Goal: Information Seeking & Learning: Learn about a topic

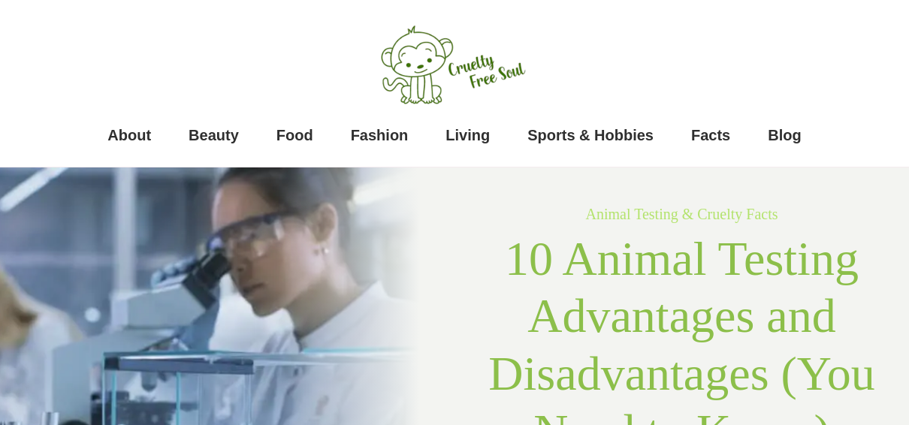
scroll to position [676, 0]
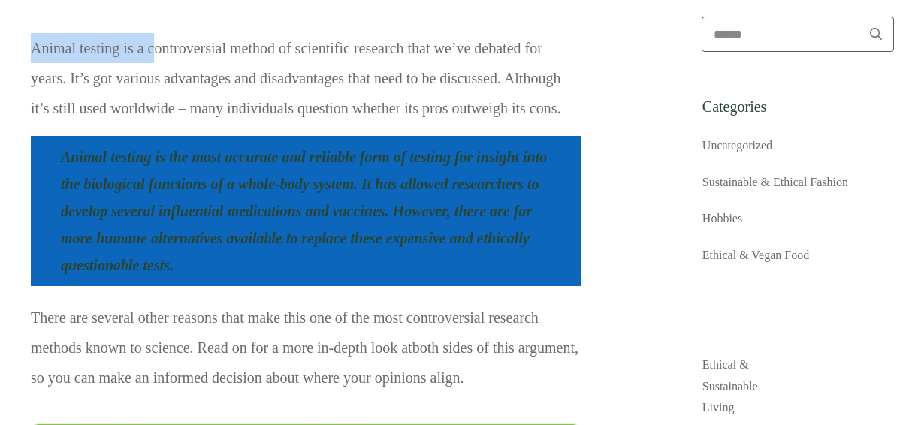
drag, startPoint x: 156, startPoint y: 53, endPoint x: 336, endPoint y: 20, distance: 182.5
click at [391, 113] on p "Animal testing is a controversial method of scientific research that we’ve deba…" at bounding box center [306, 83] width 550 height 101
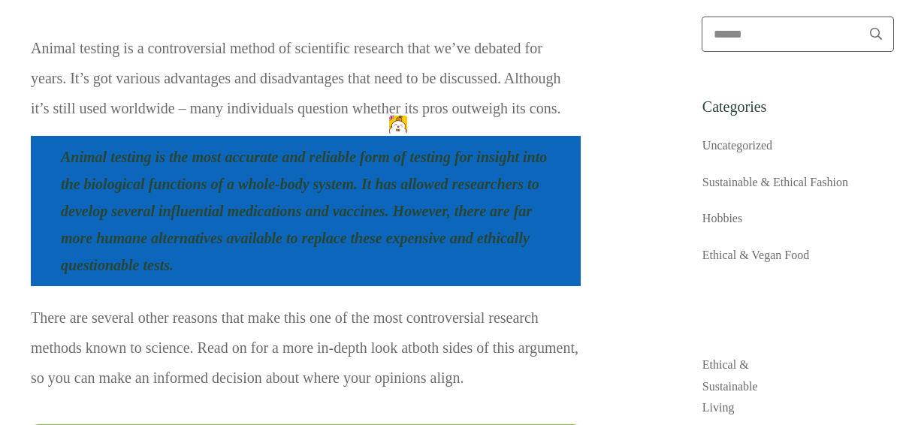
drag, startPoint x: 134, startPoint y: 74, endPoint x: 302, endPoint y: 78, distance: 168.3
click at [302, 78] on p "Animal testing is a controversial method of scientific research that we’ve deba…" at bounding box center [306, 83] width 550 height 101
click at [303, 78] on p "Animal testing is a controversial method of scientific research that we’ve deba…" at bounding box center [306, 83] width 550 height 101
drag, startPoint x: 179, startPoint y: 75, endPoint x: 283, endPoint y: 75, distance: 103.6
click at [282, 78] on p "Animal testing is a controversial method of scientific research that we’ve deba…" at bounding box center [306, 83] width 550 height 101
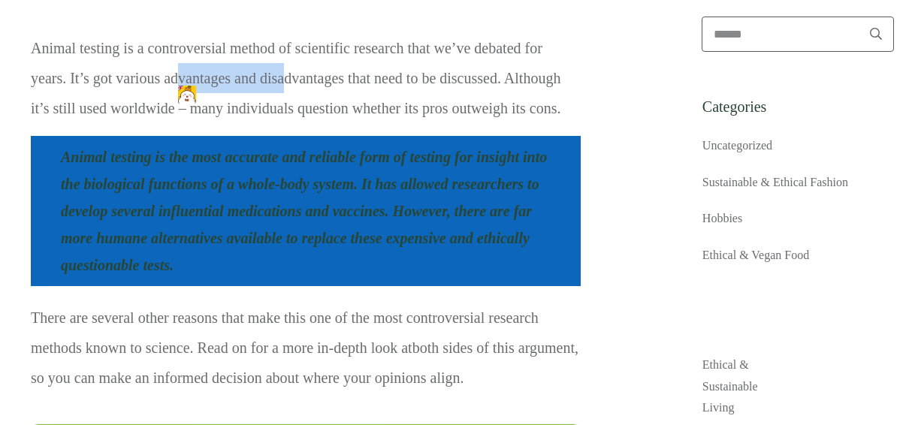
click at [283, 75] on p "Animal testing is a controversial method of scientific research that we’ve deba…" at bounding box center [306, 83] width 550 height 101
click at [342, 126] on p "Animal testing is a controversial method of scientific research that we’ve deba…" at bounding box center [306, 83] width 550 height 101
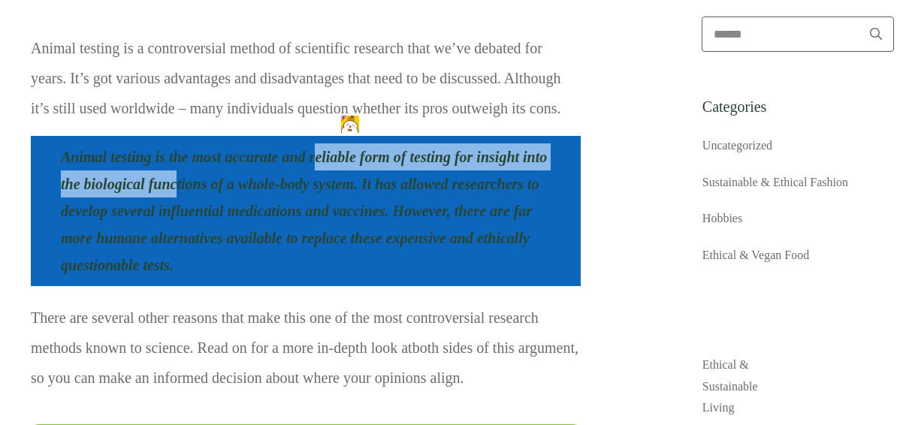
drag, startPoint x: 200, startPoint y: 174, endPoint x: 333, endPoint y: 163, distance: 134.1
click at [328, 164] on blockquote "Animal testing is the most accurate and reliable form of testing for insight in…" at bounding box center [306, 211] width 550 height 150
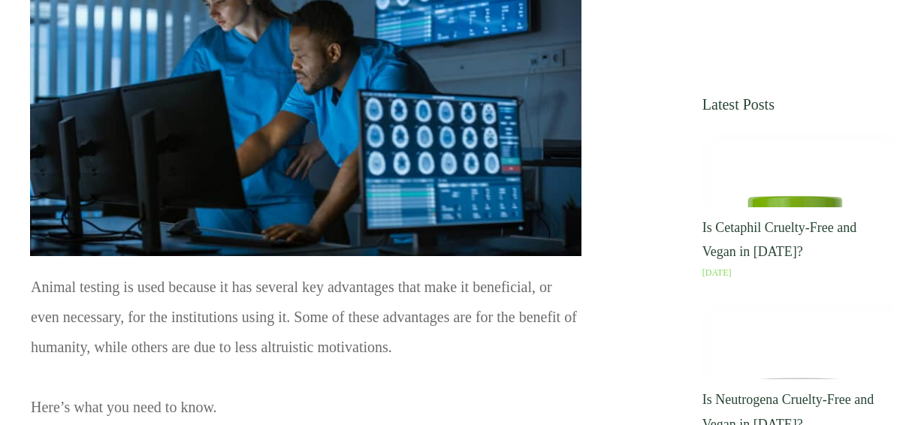
scroll to position [1577, 0]
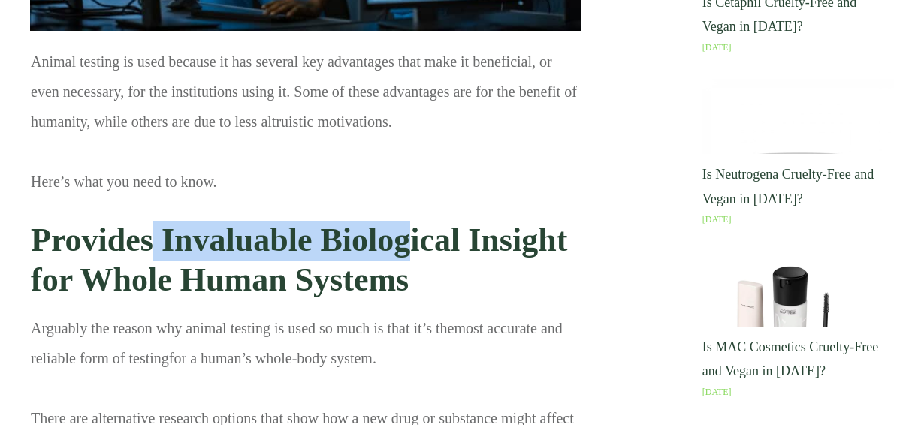
drag, startPoint x: 261, startPoint y: 252, endPoint x: 425, endPoint y: 252, distance: 164.5
click at [425, 252] on strong "Provides Invaluable Biological Insight for Whole Human Systems" at bounding box center [299, 260] width 536 height 77
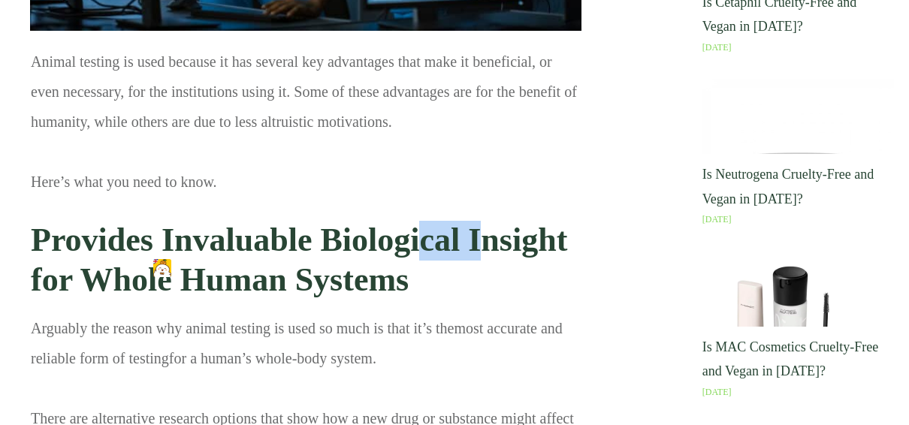
drag, startPoint x: 417, startPoint y: 252, endPoint x: 487, endPoint y: 258, distance: 70.8
click at [487, 258] on strong "Provides Invaluable Biological Insight for Whole Human Systems" at bounding box center [299, 260] width 536 height 77
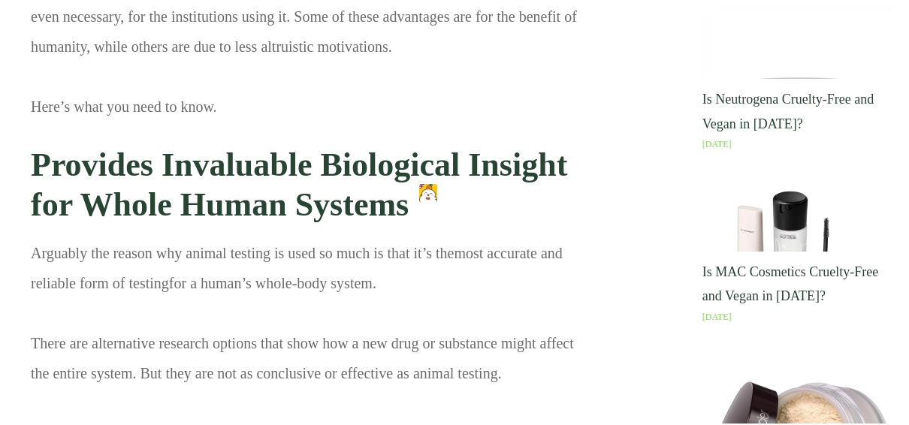
scroll to position [1727, 0]
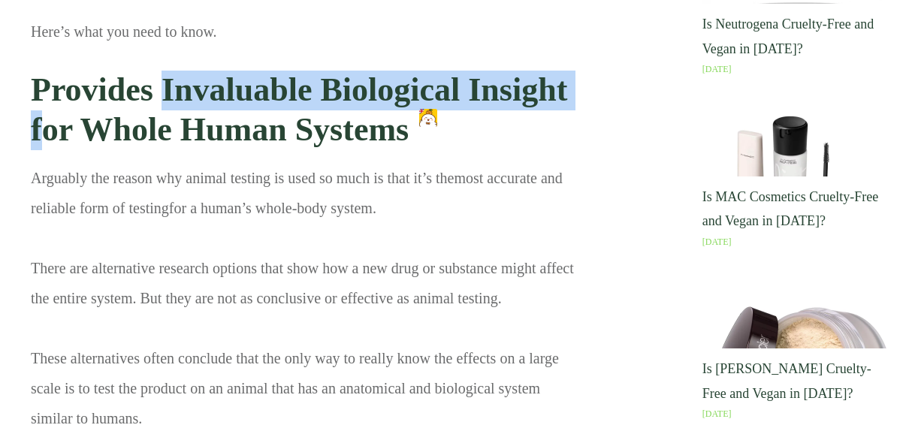
click at [282, 106] on strong "Provides Invaluable Biological Insight for Whole Human Systems" at bounding box center [299, 109] width 536 height 77
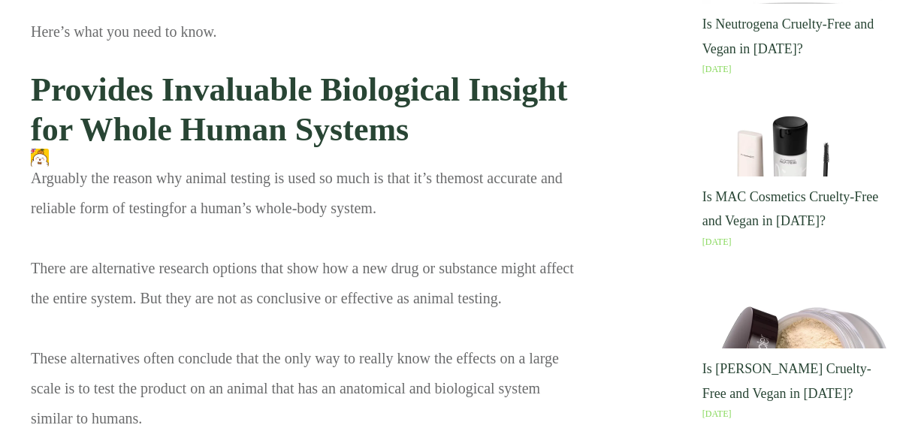
click at [358, 114] on strong "Provides Invaluable Biological Insight for Whole Human Systems" at bounding box center [299, 109] width 536 height 77
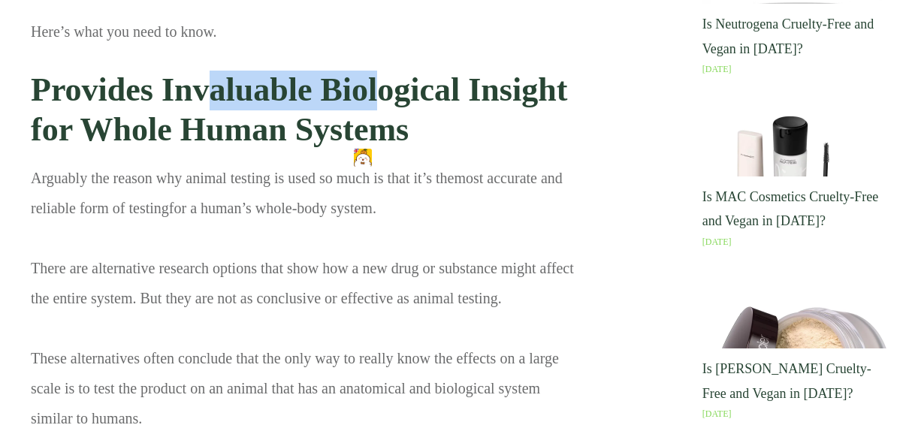
drag, startPoint x: 207, startPoint y: 91, endPoint x: 427, endPoint y: 77, distance: 221.2
click at [418, 75] on strong "Provides Invaluable Biological Insight for Whole Human Systems" at bounding box center [299, 109] width 536 height 77
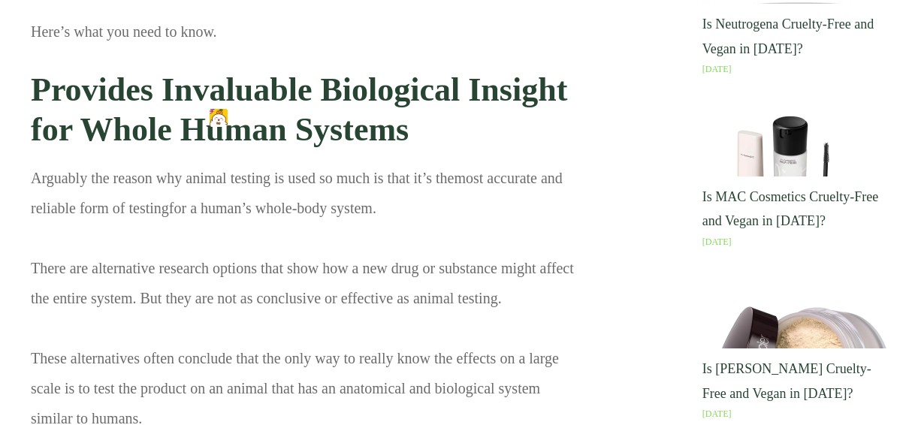
click at [427, 77] on strong "Provides Invaluable Biological Insight for Whole Human Systems" at bounding box center [299, 109] width 536 height 77
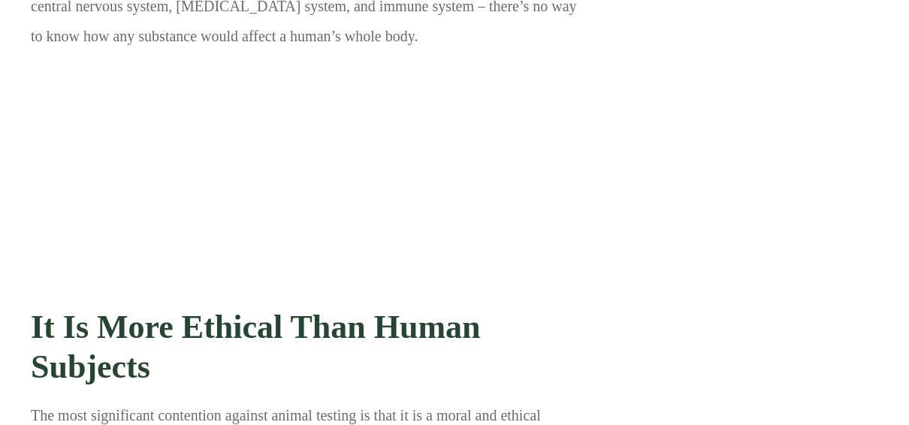
scroll to position [2478, 0]
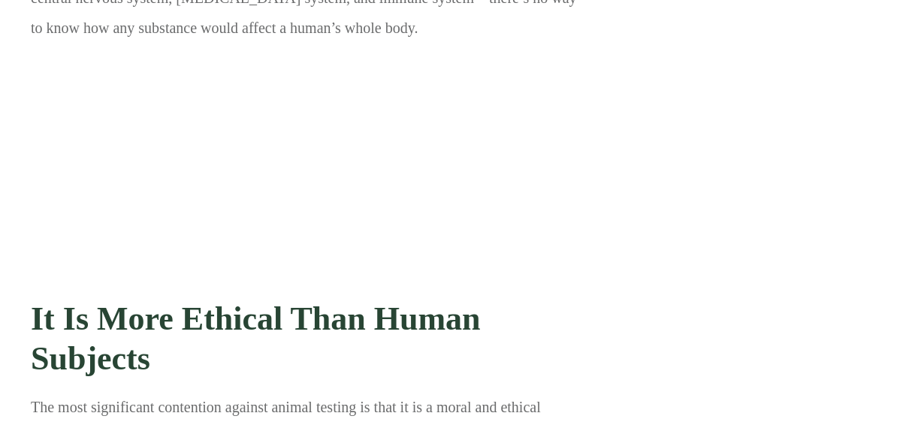
drag, startPoint x: 225, startPoint y: 107, endPoint x: 367, endPoint y: 107, distance: 142.7
click at [363, 288] on h3 "It Is More Ethical Than Human Subjects" at bounding box center [306, 339] width 550 height 102
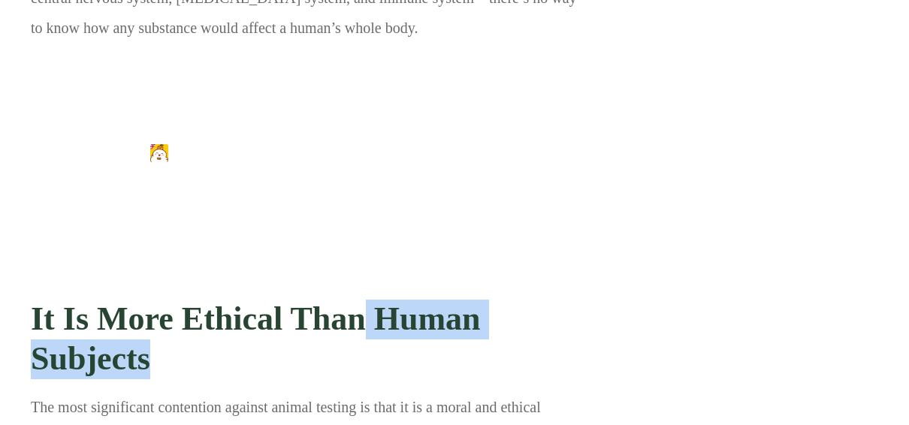
click at [367, 288] on h3 "It Is More Ethical Than Human Subjects" at bounding box center [306, 339] width 550 height 102
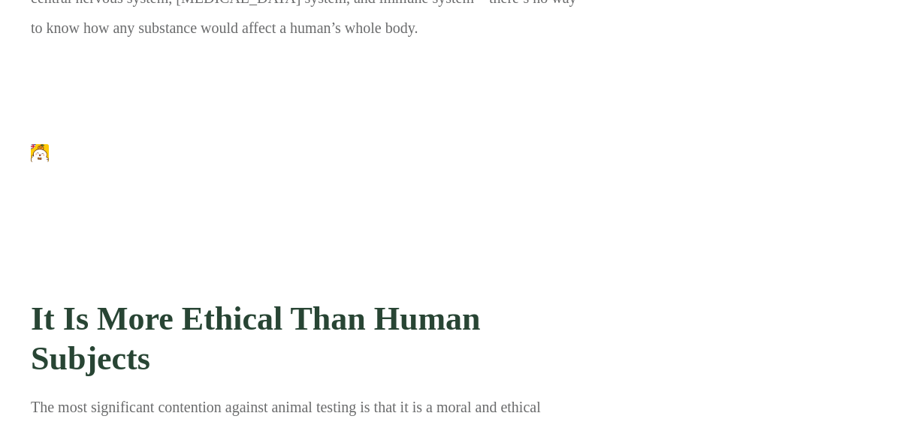
drag, startPoint x: 152, startPoint y: 105, endPoint x: 275, endPoint y: 99, distance: 122.6
click at [240, 288] on h3 "It Is More Ethical Than Human Subjects" at bounding box center [306, 339] width 550 height 102
click at [278, 300] on strong "It Is More Ethical Than Human Subjects" at bounding box center [256, 338] width 450 height 77
drag, startPoint x: 292, startPoint y: 98, endPoint x: 369, endPoint y: 89, distance: 77.8
click at [361, 300] on strong "It Is More Ethical Than Human Subjects" at bounding box center [256, 338] width 450 height 77
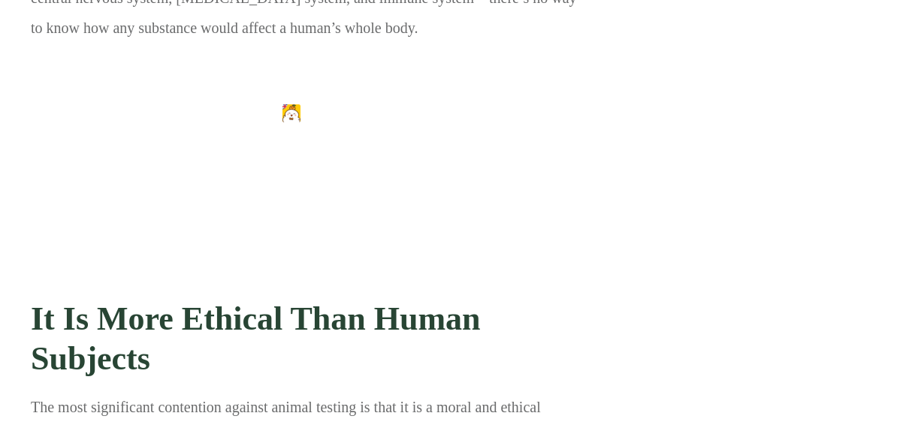
click at [421, 300] on strong "It Is More Ethical Than Human Subjects" at bounding box center [256, 338] width 450 height 77
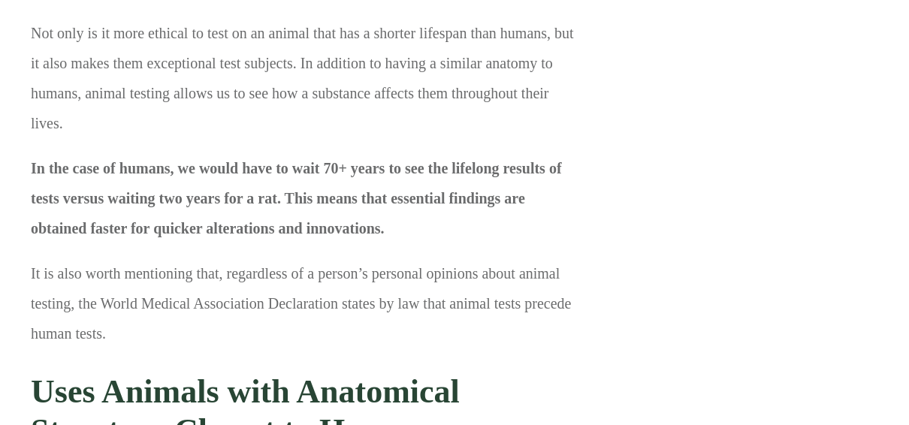
scroll to position [3229, 0]
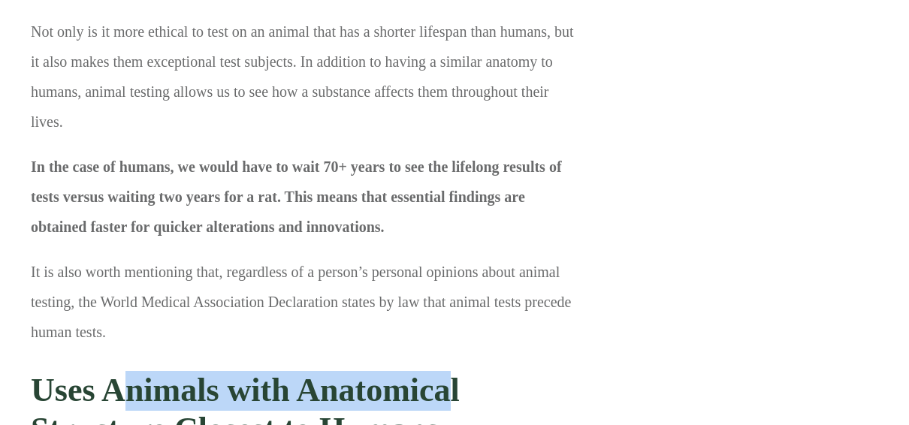
drag, startPoint x: 273, startPoint y: 135, endPoint x: 452, endPoint y: 135, distance: 179.5
click at [452, 360] on h3 "Uses Animals with Anatomical Structure Closest to Humans" at bounding box center [306, 411] width 550 height 102
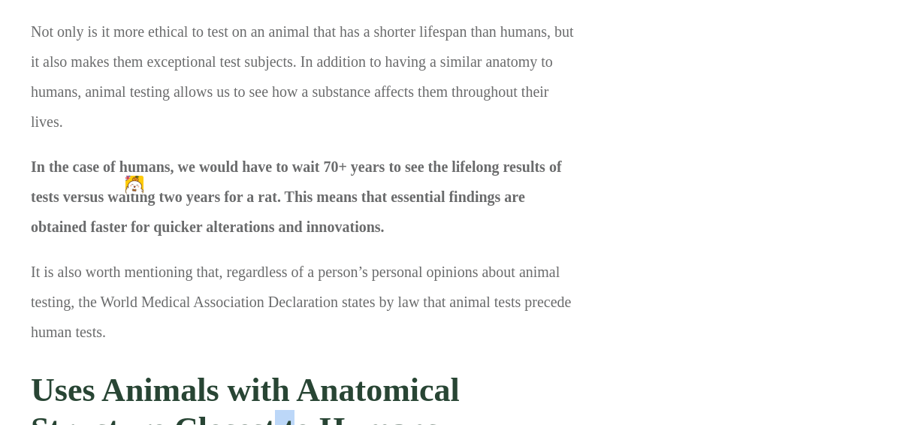
drag, startPoint x: 279, startPoint y: 218, endPoint x: 385, endPoint y: 210, distance: 106.9
click at [315, 360] on h3 "Uses Animals with Anatomical Structure Closest to Humans" at bounding box center [306, 411] width 550 height 102
click at [389, 372] on strong "Uses Animals with Anatomical Structure Closest to Humans" at bounding box center [245, 410] width 429 height 77
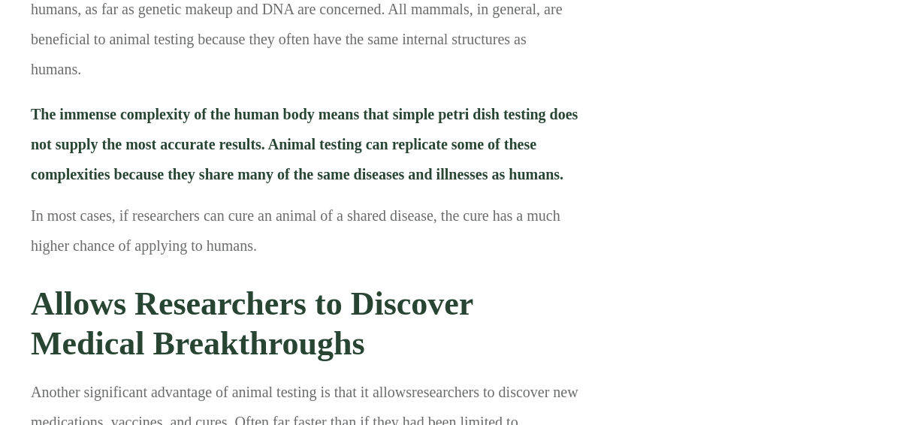
scroll to position [4280, 0]
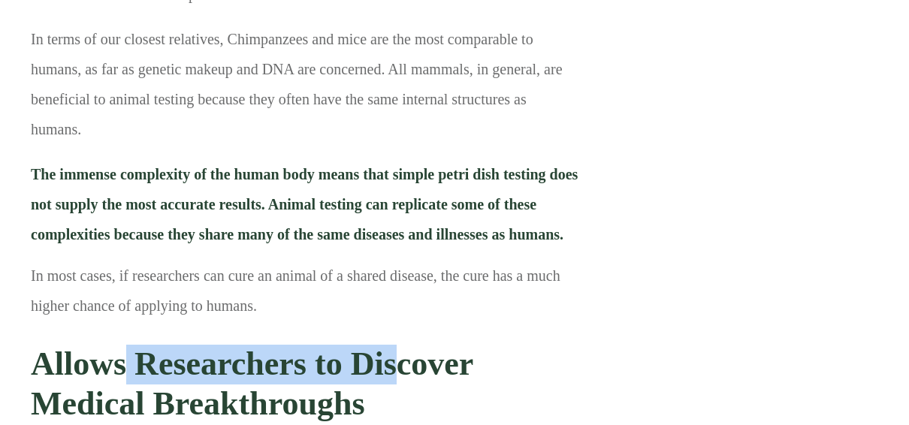
drag, startPoint x: 146, startPoint y: 137, endPoint x: 400, endPoint y: 120, distance: 254.4
click at [400, 345] on strong "Allows Researchers to Discover Medical Breakthroughs" at bounding box center [252, 383] width 442 height 77
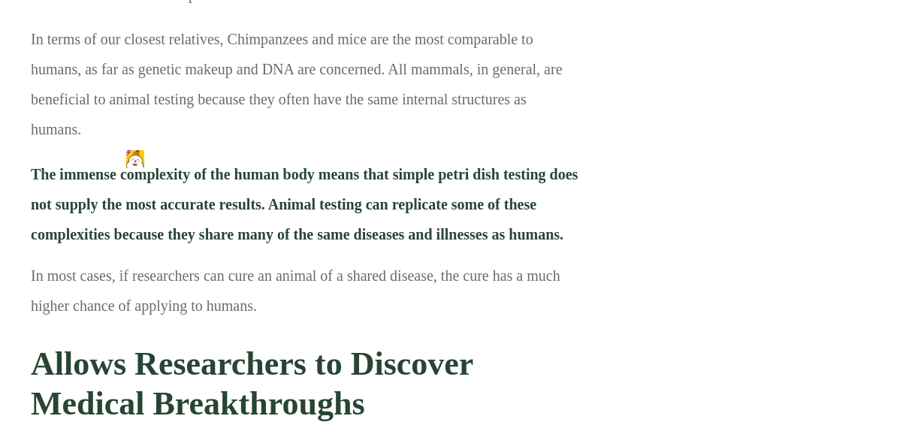
click at [383, 345] on strong "Allows Researchers to Discover Medical Breakthroughs" at bounding box center [252, 383] width 442 height 77
click at [406, 345] on strong "Allows Researchers to Discover Medical Breakthroughs" at bounding box center [252, 383] width 442 height 77
click at [201, 345] on strong "Allows Researchers to Discover Medical Breakthroughs" at bounding box center [252, 383] width 442 height 77
drag, startPoint x: 195, startPoint y: 176, endPoint x: 345, endPoint y: 171, distance: 149.5
click at [291, 345] on strong "Allows Researchers to Discover Medical Breakthroughs" at bounding box center [252, 383] width 442 height 77
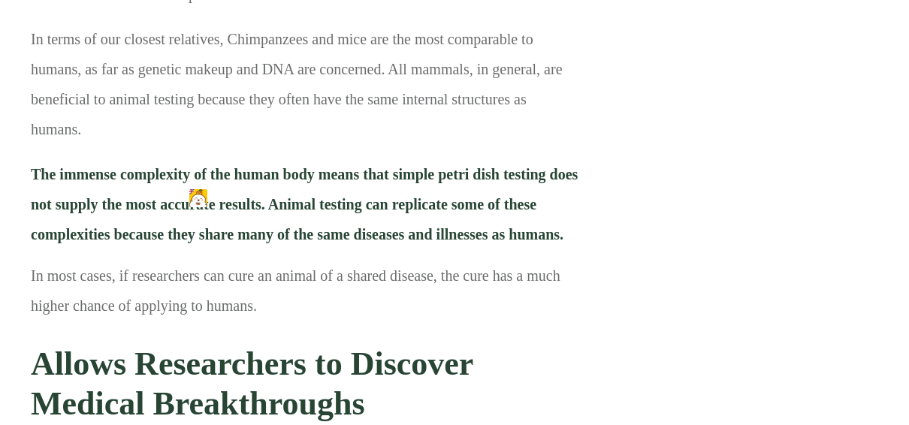
click at [346, 345] on strong "Allows Researchers to Discover Medical Breakthroughs" at bounding box center [252, 383] width 442 height 77
drag, startPoint x: 207, startPoint y: 126, endPoint x: 279, endPoint y: 123, distance: 72.2
click at [251, 345] on strong "Allows Researchers to Discover Medical Breakthroughs" at bounding box center [252, 383] width 442 height 77
click at [282, 345] on strong "Allows Researchers to Discover Medical Breakthroughs" at bounding box center [252, 383] width 442 height 77
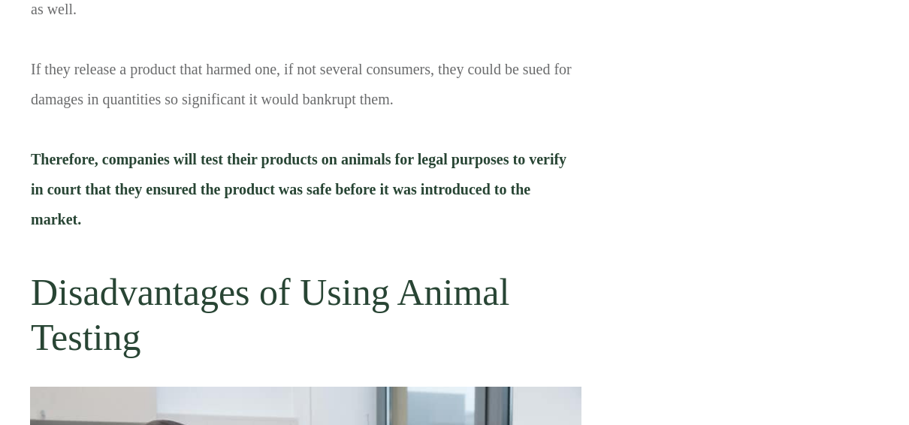
scroll to position [6909, 0]
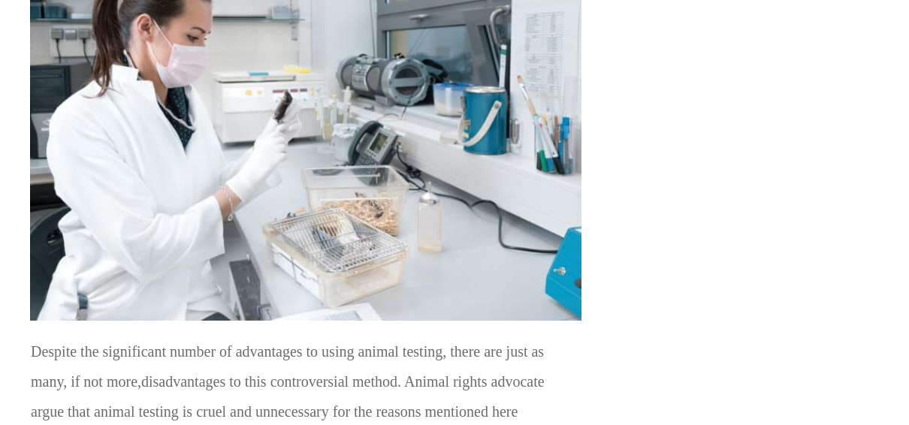
drag, startPoint x: 108, startPoint y: 202, endPoint x: 397, endPoint y: 210, distance: 289.2
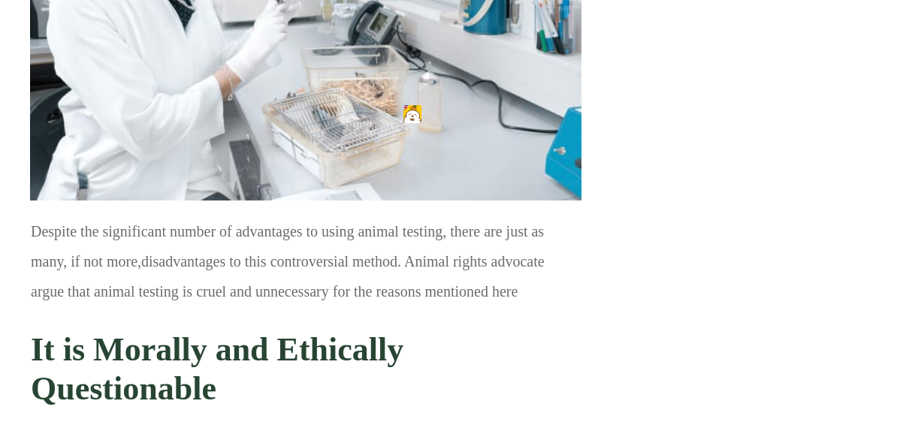
scroll to position [7134, 0]
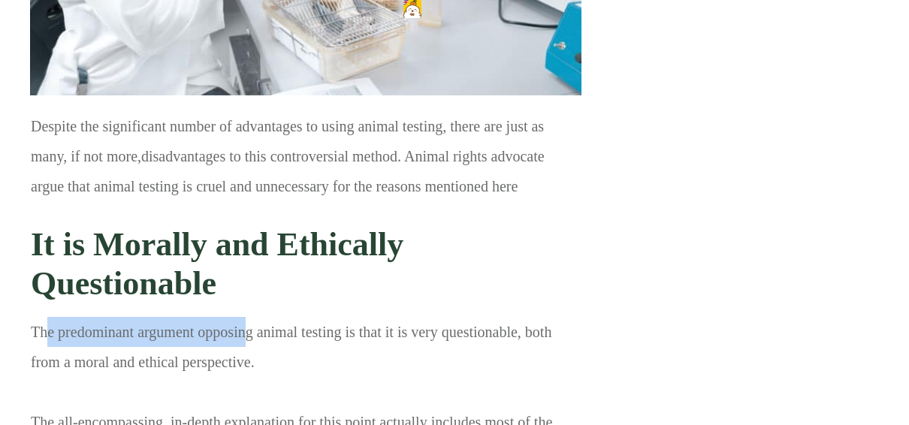
drag, startPoint x: 46, startPoint y: 62, endPoint x: 301, endPoint y: 79, distance: 255.9
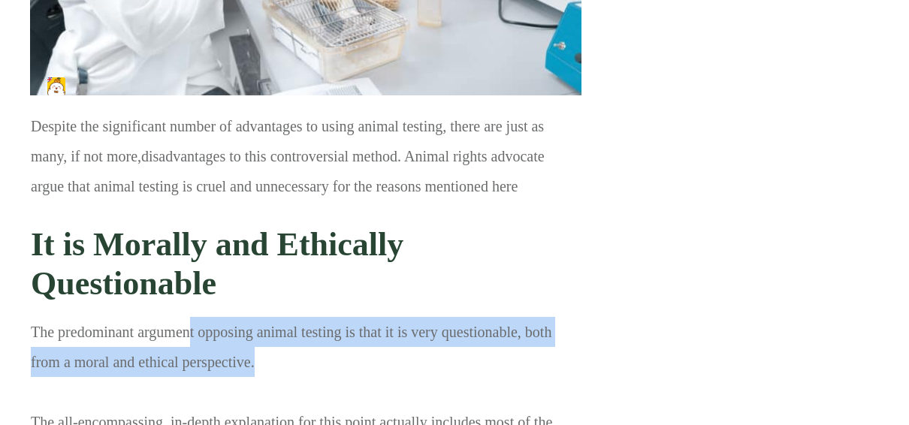
drag, startPoint x: 190, startPoint y: 72, endPoint x: 398, endPoint y: 88, distance: 208.6
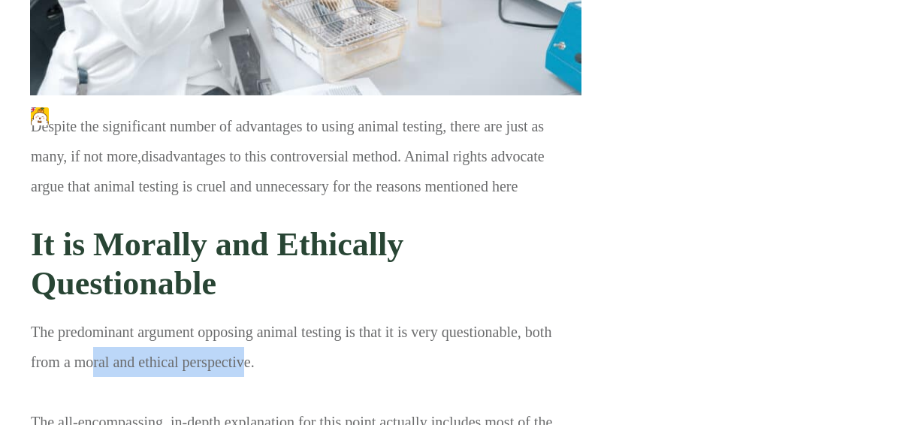
drag, startPoint x: 118, startPoint y: 101, endPoint x: 258, endPoint y: 107, distance: 140.6
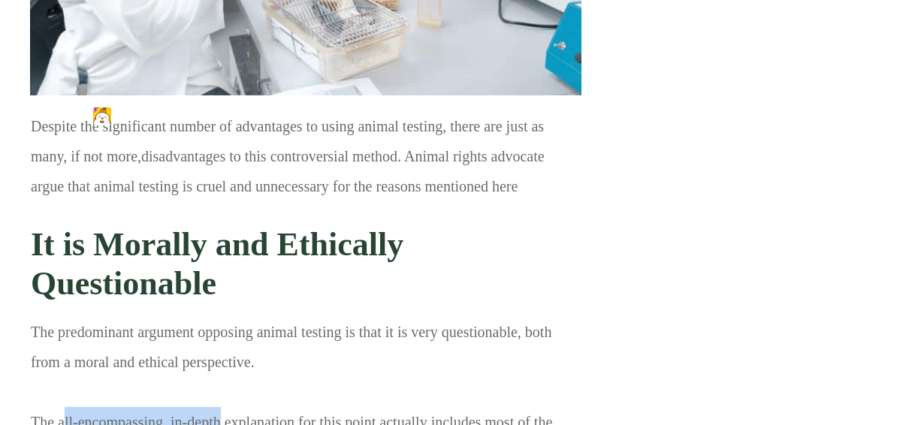
drag, startPoint x: 65, startPoint y: 164, endPoint x: 366, endPoint y: 170, distance: 300.4
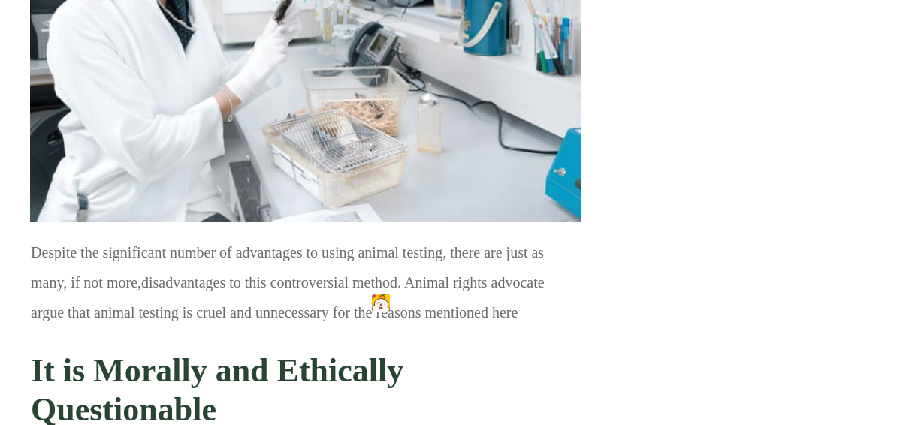
scroll to position [6909, 0]
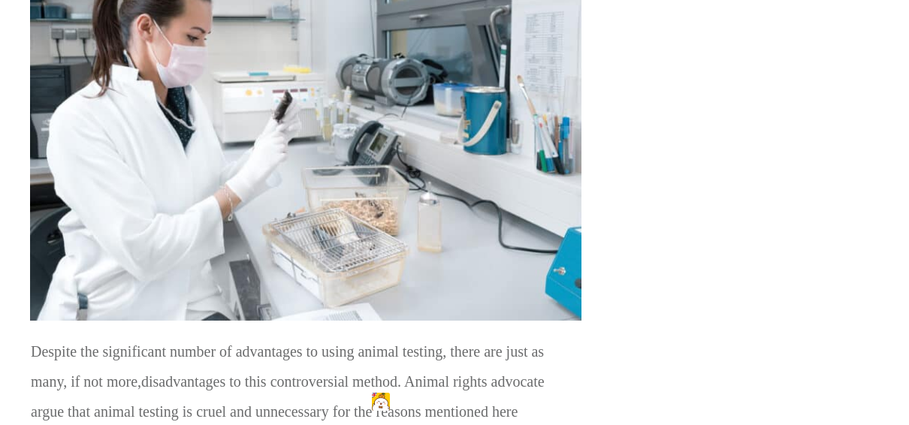
drag, startPoint x: 76, startPoint y: 203, endPoint x: 468, endPoint y: 213, distance: 392.1
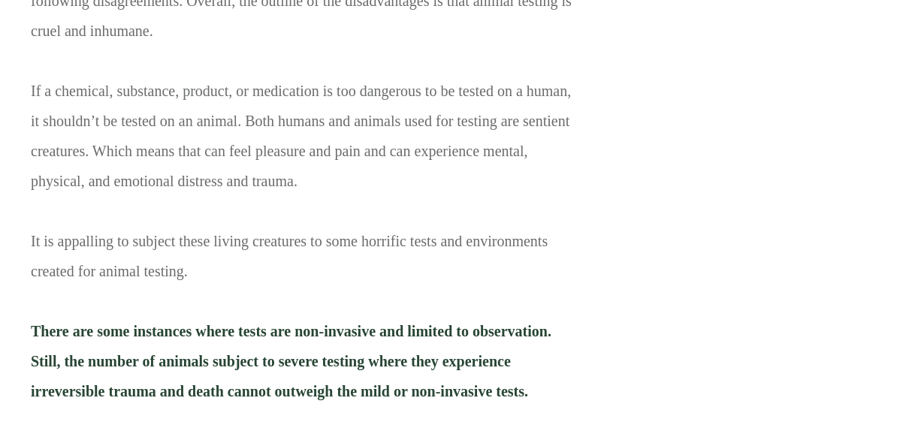
scroll to position [7735, 0]
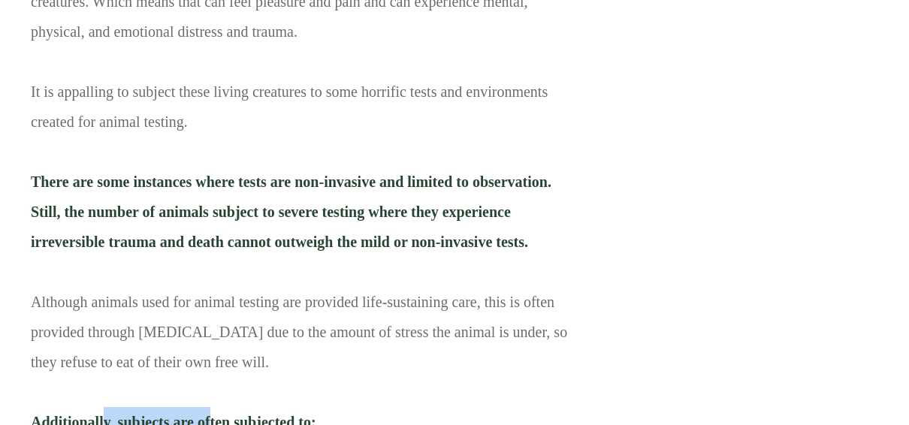
drag, startPoint x: 143, startPoint y: 155, endPoint x: 292, endPoint y: 152, distance: 148.7
click at [279, 414] on span "Additionally, subjects are often subjected to:" at bounding box center [173, 422] width 285 height 17
click at [292, 414] on span "Additionally, subjects are often subjected to:" at bounding box center [173, 422] width 285 height 17
drag, startPoint x: 104, startPoint y: 194, endPoint x: 267, endPoint y: 213, distance: 163.9
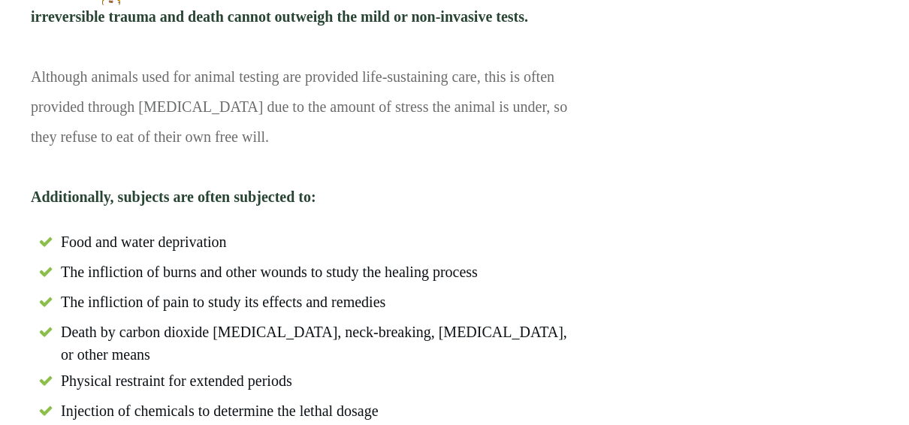
scroll to position [8336, 0]
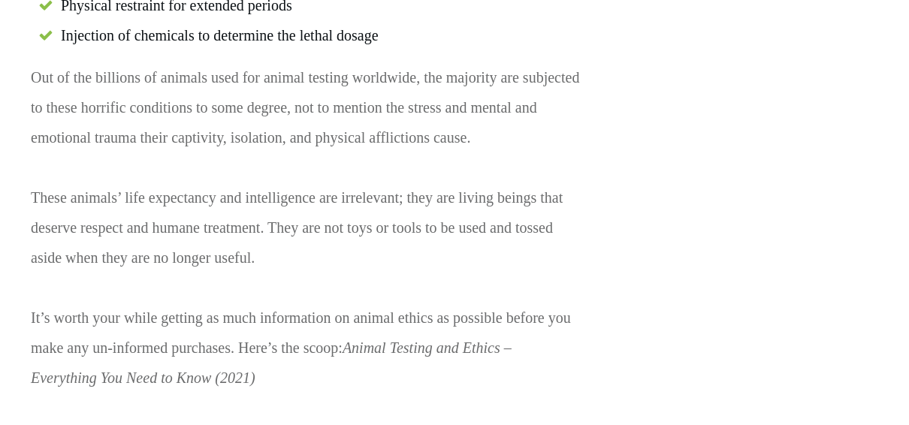
drag, startPoint x: 418, startPoint y: 155, endPoint x: 493, endPoint y: 155, distance: 75.8
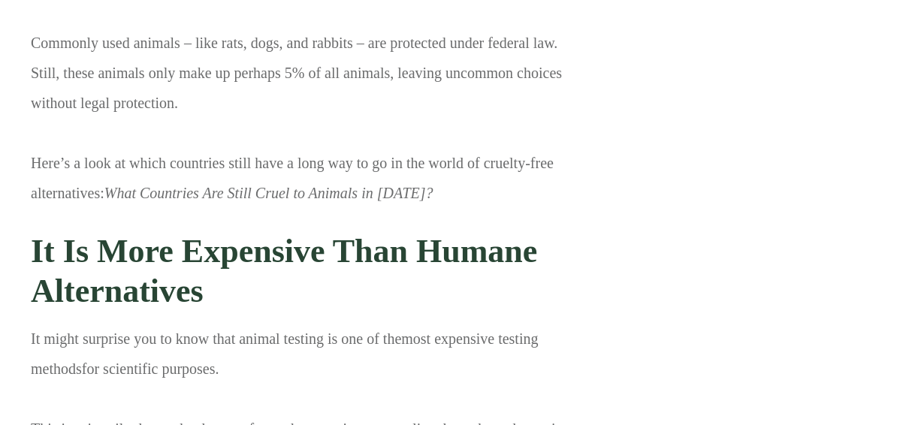
scroll to position [10063, 0]
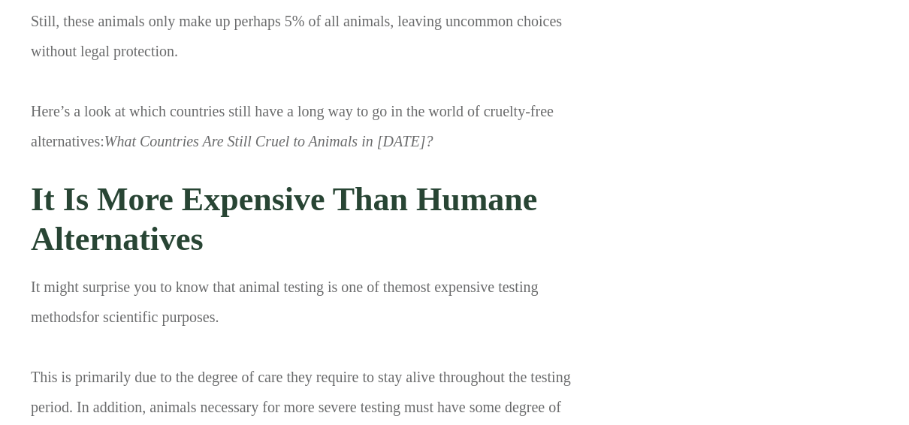
drag, startPoint x: 127, startPoint y: 224, endPoint x: 382, endPoint y: 204, distance: 256.1
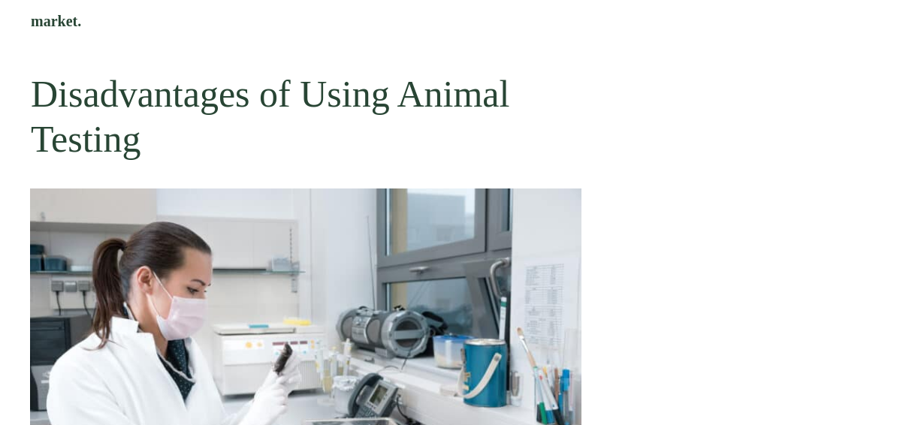
scroll to position [6759, 0]
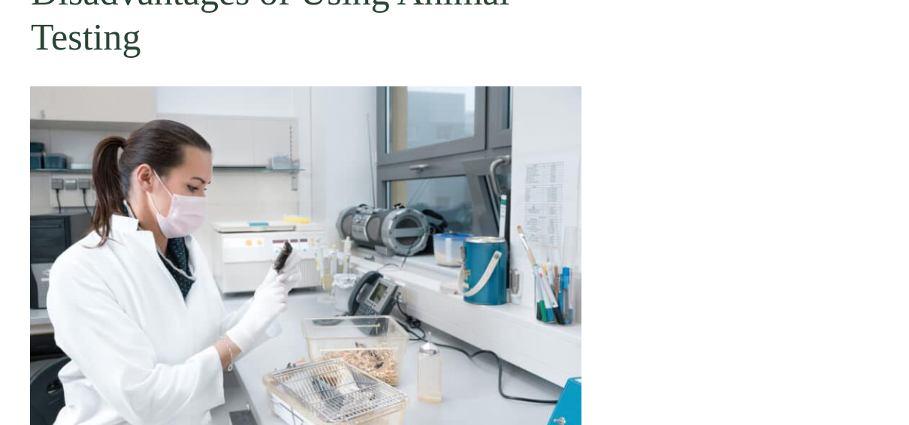
drag, startPoint x: 199, startPoint y: 237, endPoint x: 493, endPoint y: 236, distance: 294.4
drag, startPoint x: 127, startPoint y: 278, endPoint x: 265, endPoint y: 282, distance: 138.2
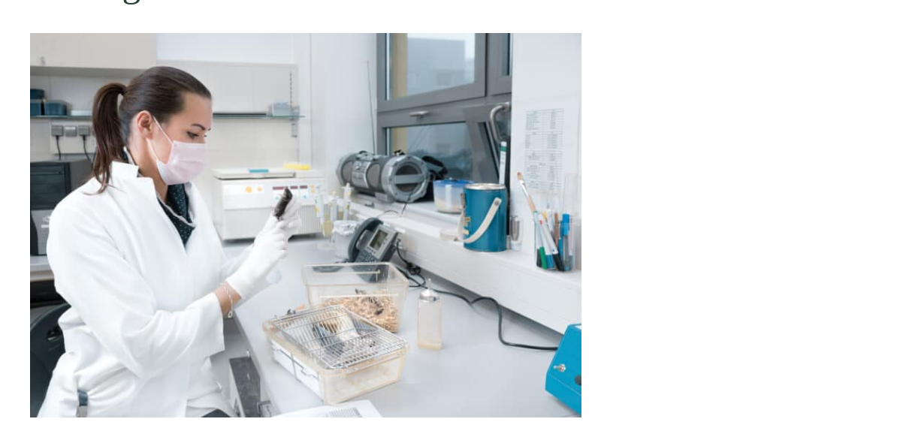
scroll to position [6834, 0]
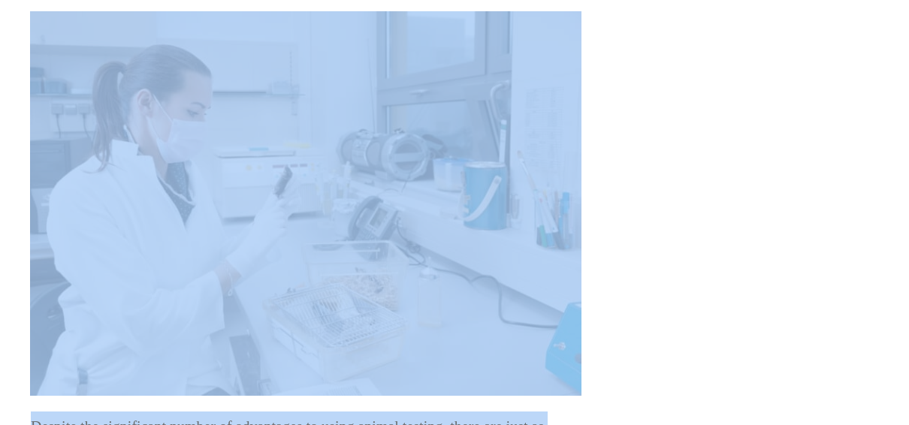
drag, startPoint x: 317, startPoint y: 210, endPoint x: 588, endPoint y: 212, distance: 271.1
click at [588, 212] on div "Animal testing is a controversial method of scientific research that we’ve deba…" at bounding box center [305, 219] width 581 height 12720
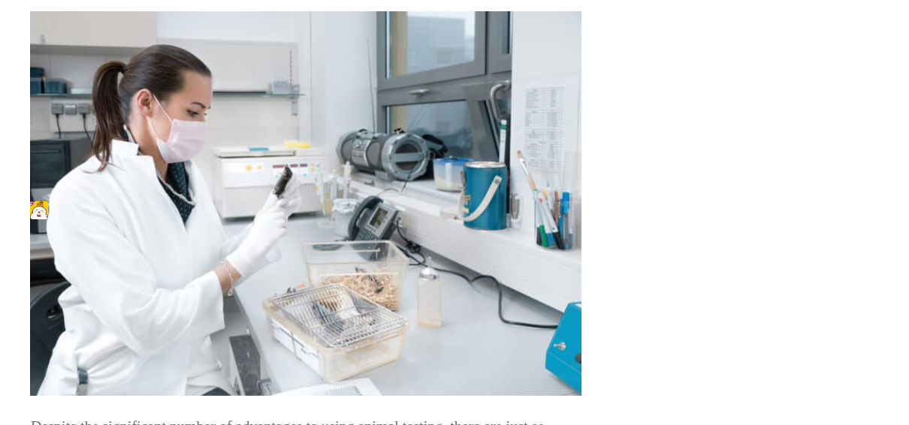
click at [649, 225] on div "Home / Blog / Animal Testing & Cruelty Facts / 10 Animal Testing Advantages and…" at bounding box center [454, 265] width 909 height 12970
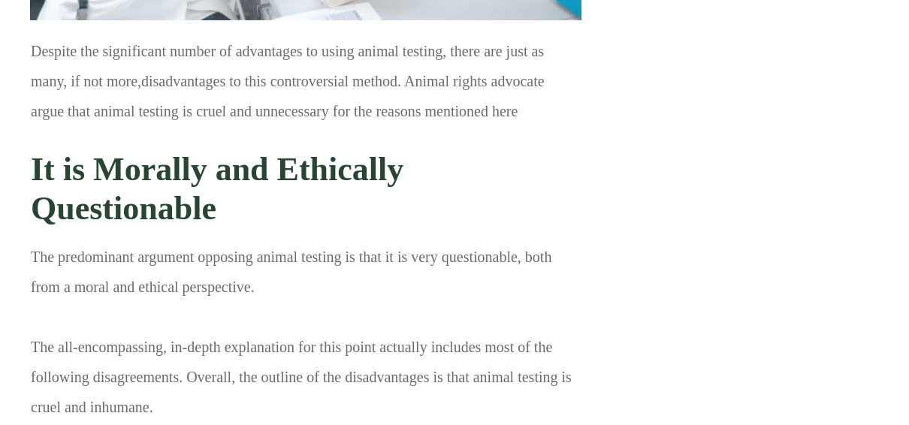
scroll to position [7134, 0]
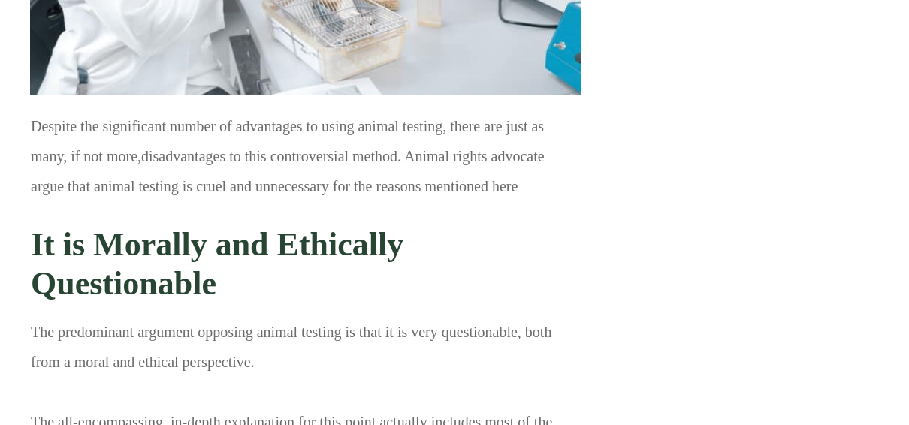
drag, startPoint x: 239, startPoint y: 192, endPoint x: 396, endPoint y: 226, distance: 160.5
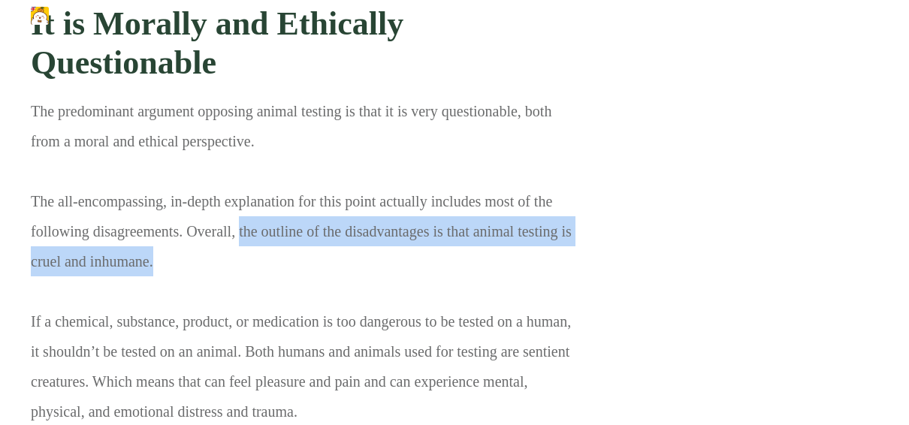
scroll to position [7359, 0]
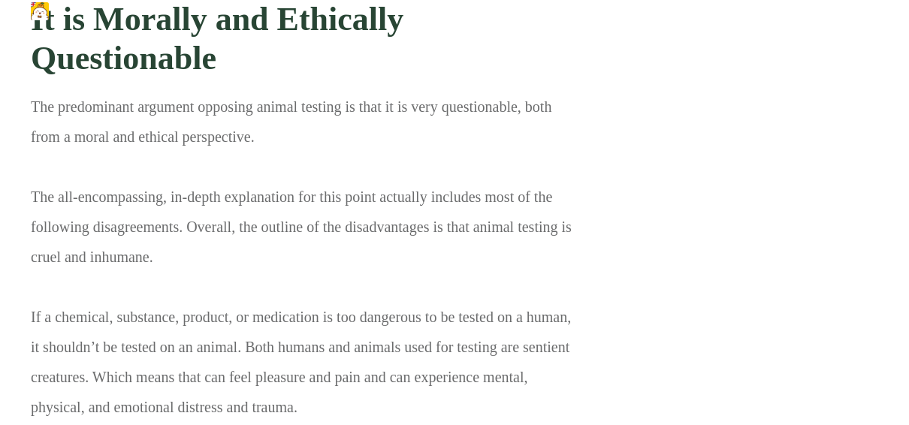
drag, startPoint x: 59, startPoint y: 210, endPoint x: 113, endPoint y: 213, distance: 54.2
click at [71, 223] on img at bounding box center [67, 222] width 18 height 18
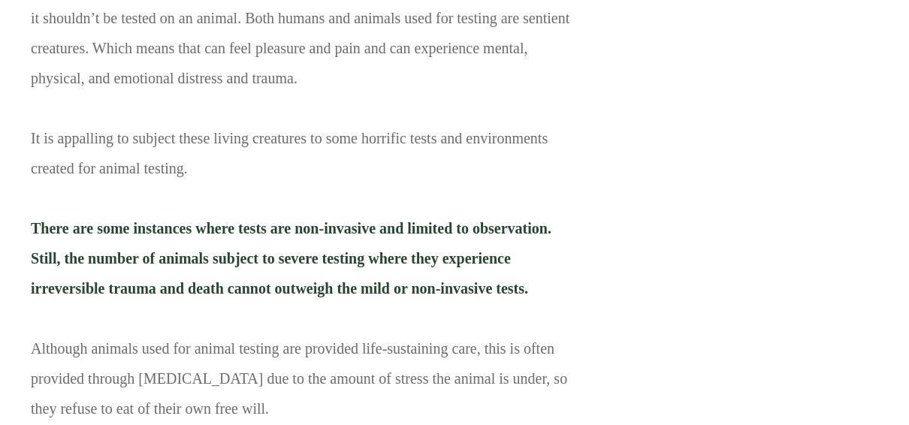
scroll to position [7735, 0]
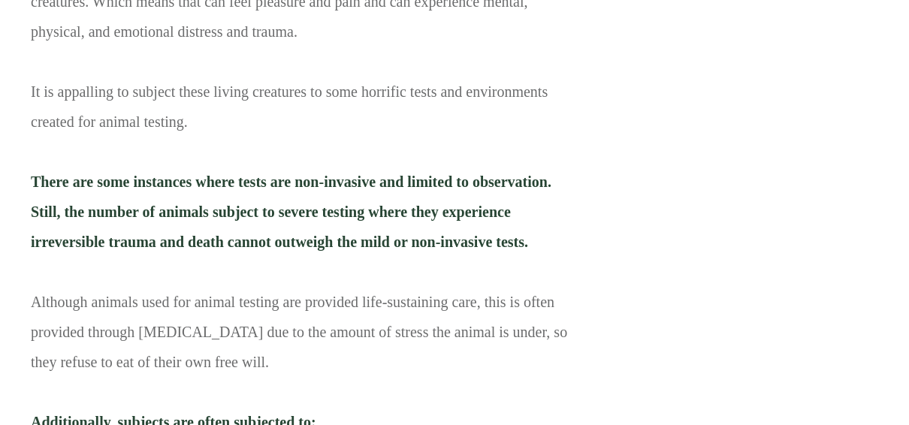
click at [95, 253] on img at bounding box center [97, 252] width 18 height 18
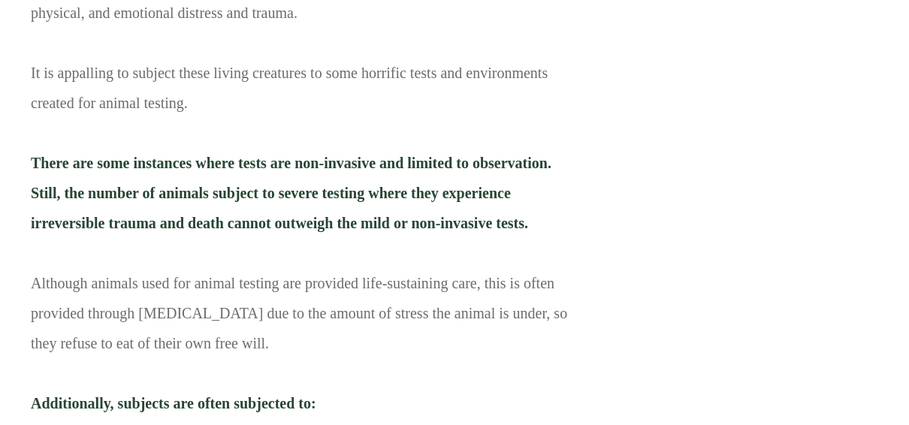
scroll to position [7810, 0]
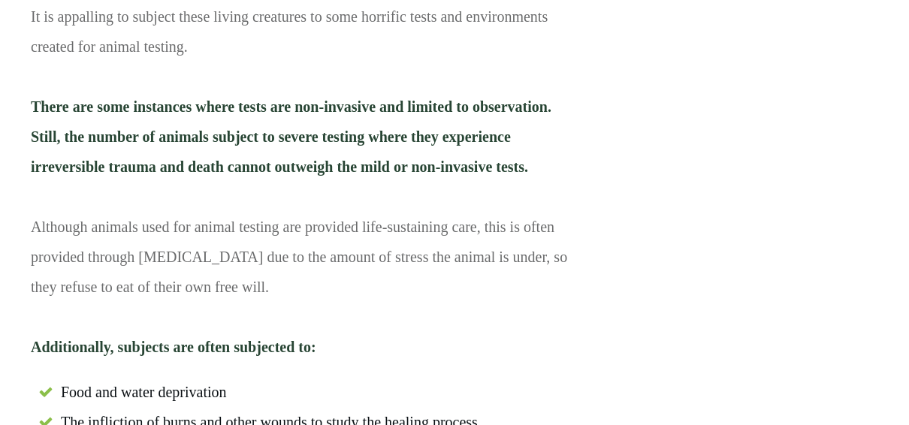
click at [574, 411] on li "T he infliction of burns and other wounds to study the healing process" at bounding box center [306, 426] width 550 height 30
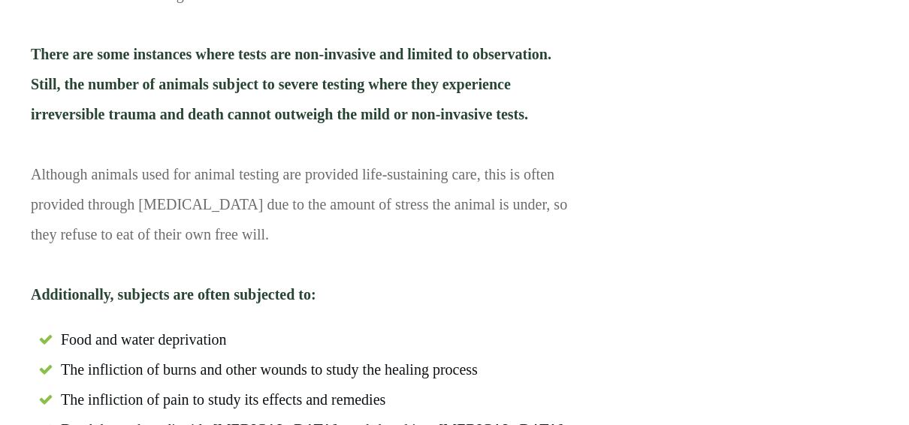
scroll to position [7885, 0]
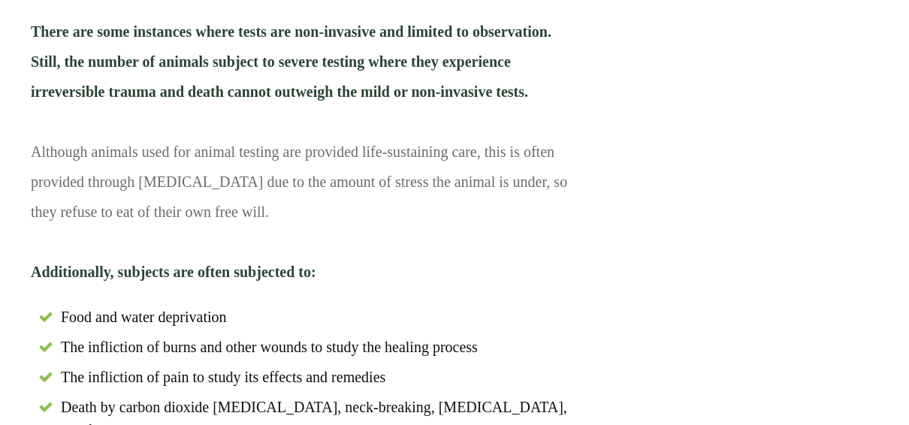
drag, startPoint x: 80, startPoint y: 247, endPoint x: 213, endPoint y: 252, distance: 132.3
drag, startPoint x: 133, startPoint y: 205, endPoint x: 483, endPoint y: 212, distance: 350.0
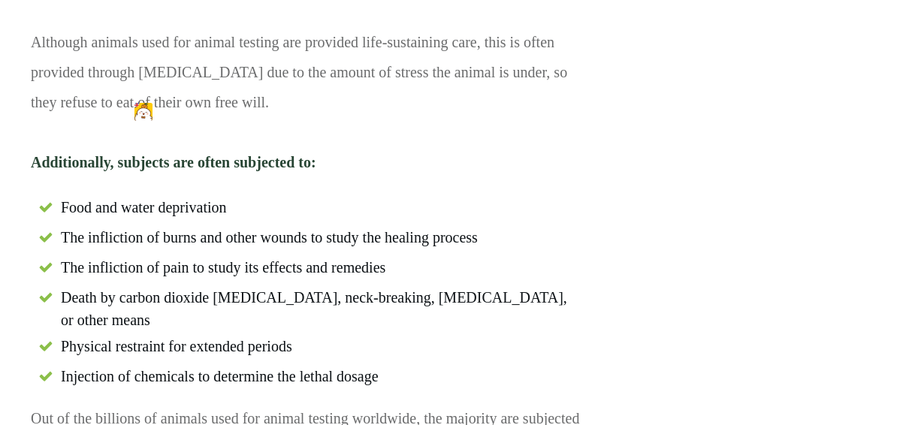
scroll to position [8185, 0]
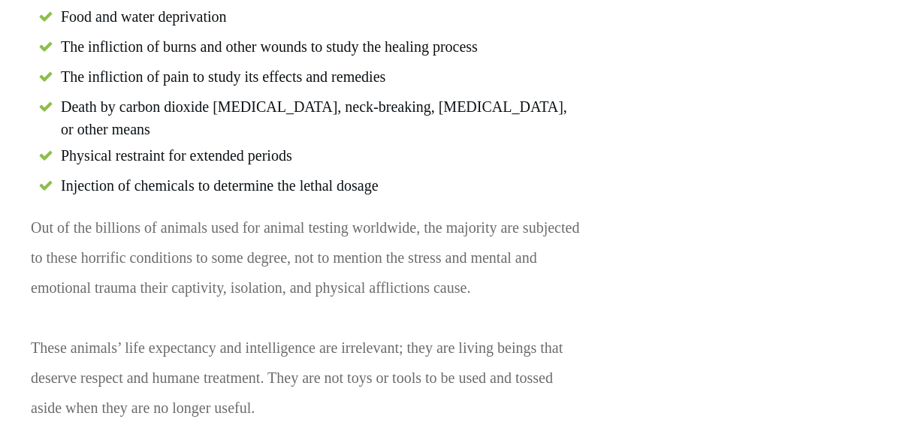
drag, startPoint x: 101, startPoint y: 293, endPoint x: 332, endPoint y: 297, distance: 231.3
drag, startPoint x: 106, startPoint y: 295, endPoint x: 279, endPoint y: 314, distance: 174.5
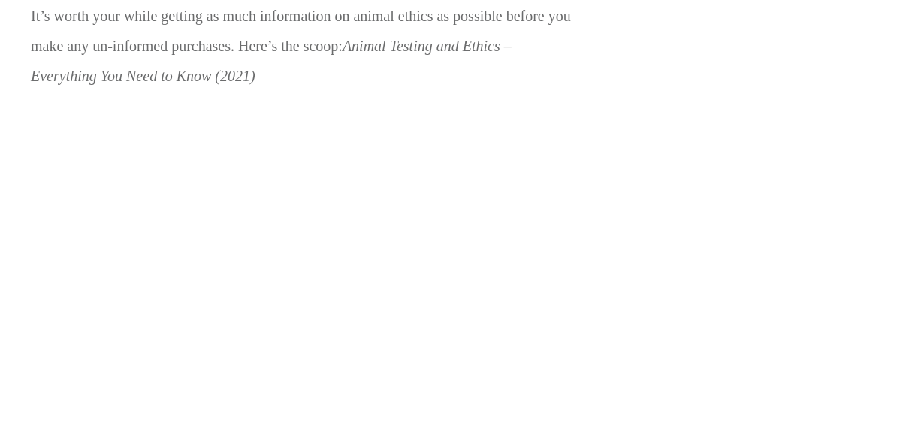
scroll to position [8636, 0]
